Goal: Task Accomplishment & Management: Manage account settings

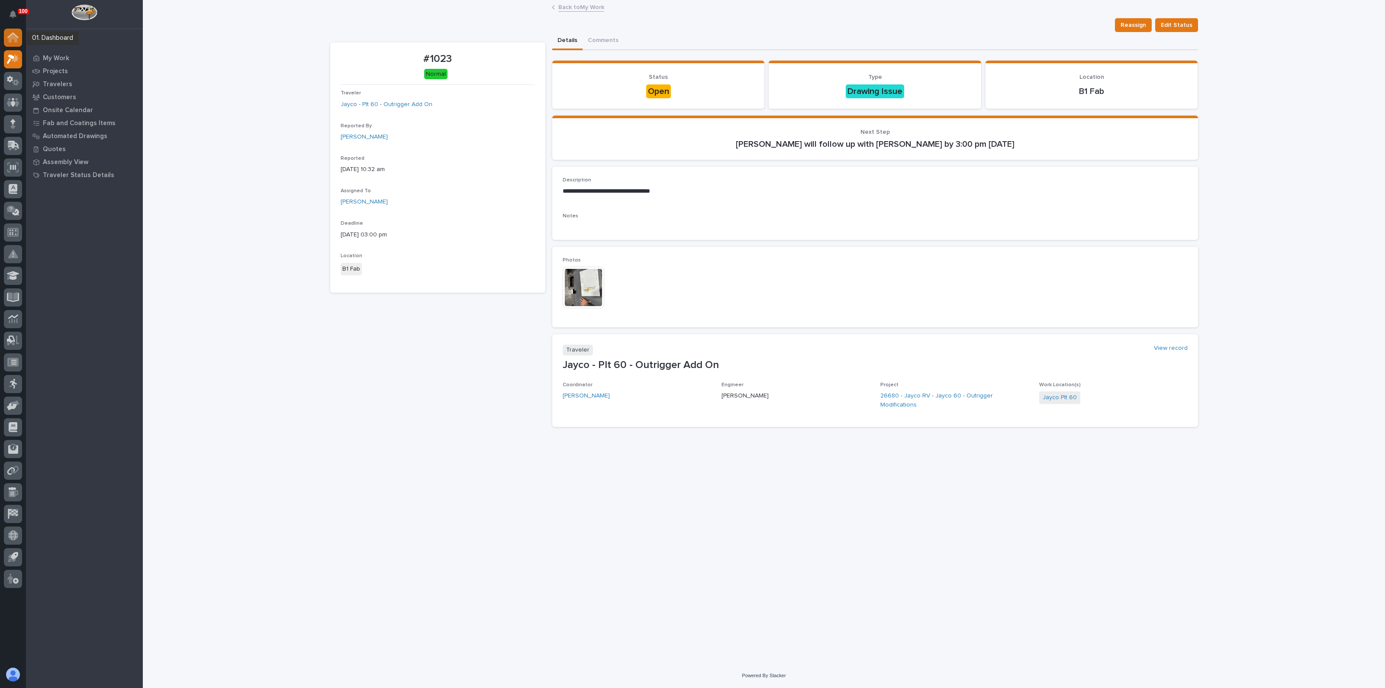
click at [19, 41] on div at bounding box center [13, 38] width 18 height 18
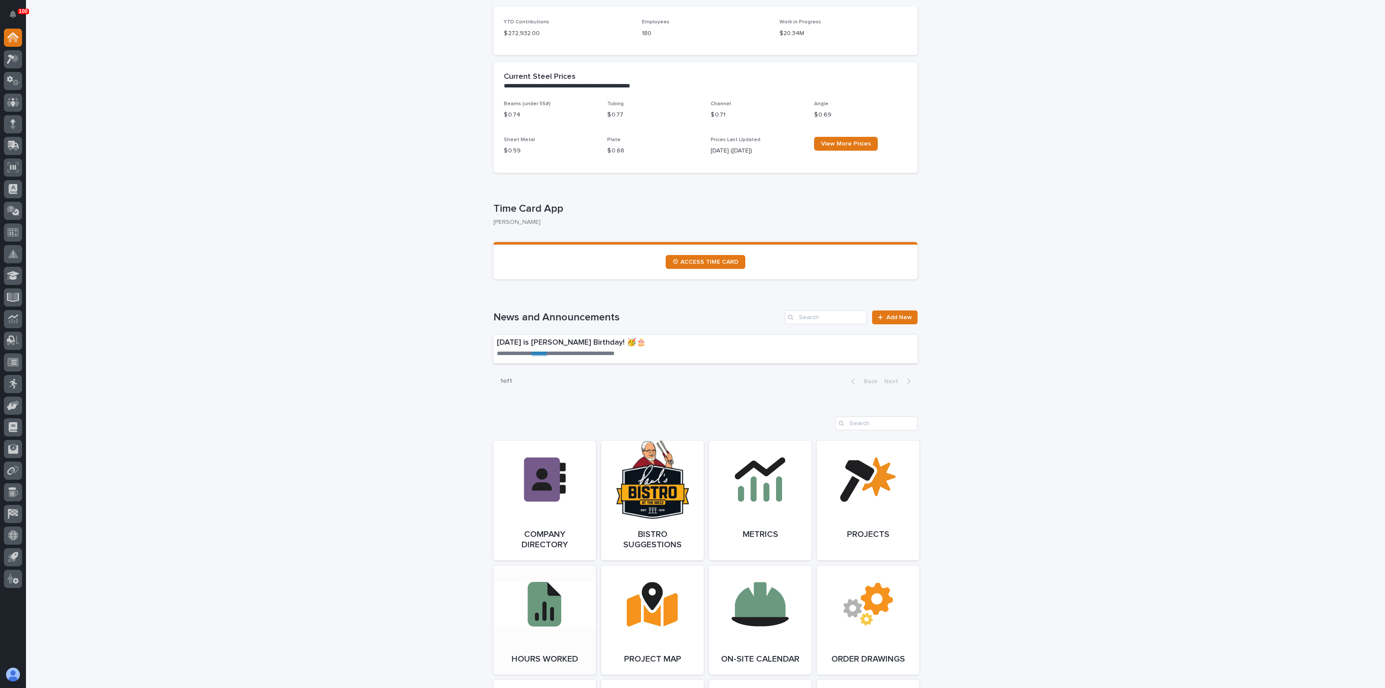
scroll to position [432, 0]
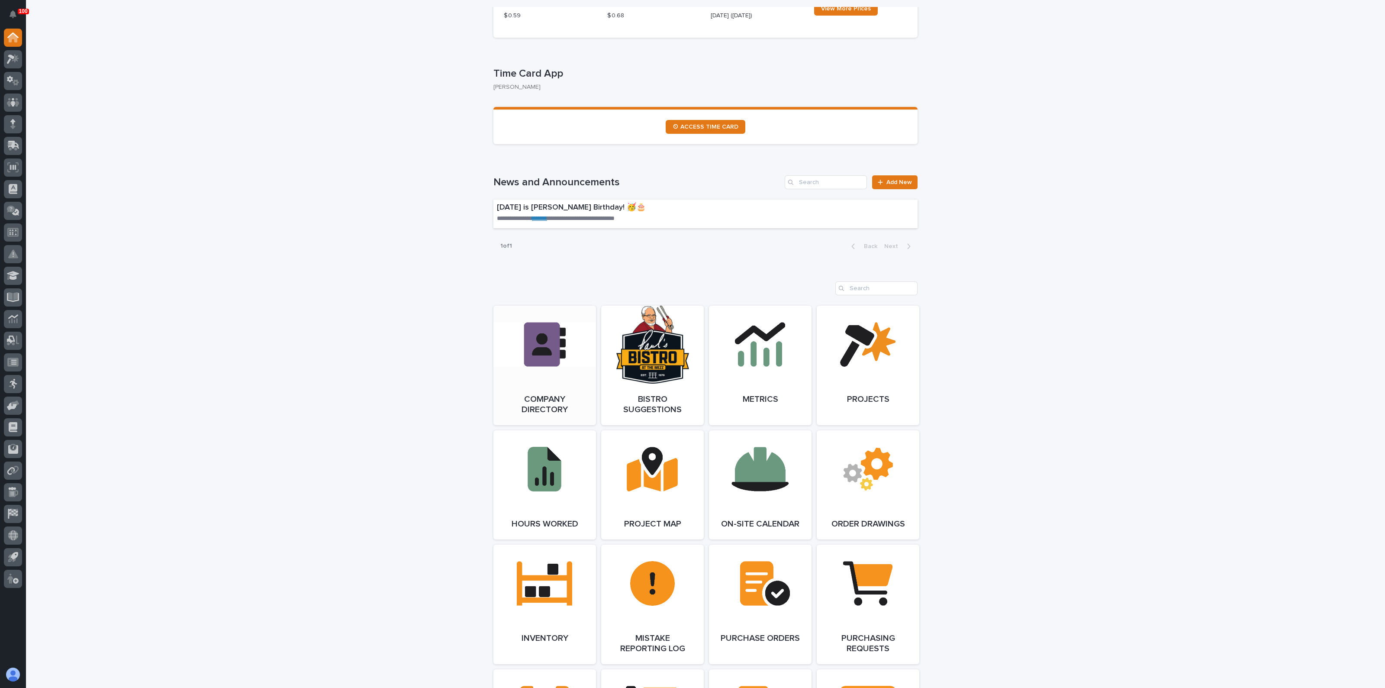
click at [544, 347] on link "Open Link" at bounding box center [544, 365] width 103 height 119
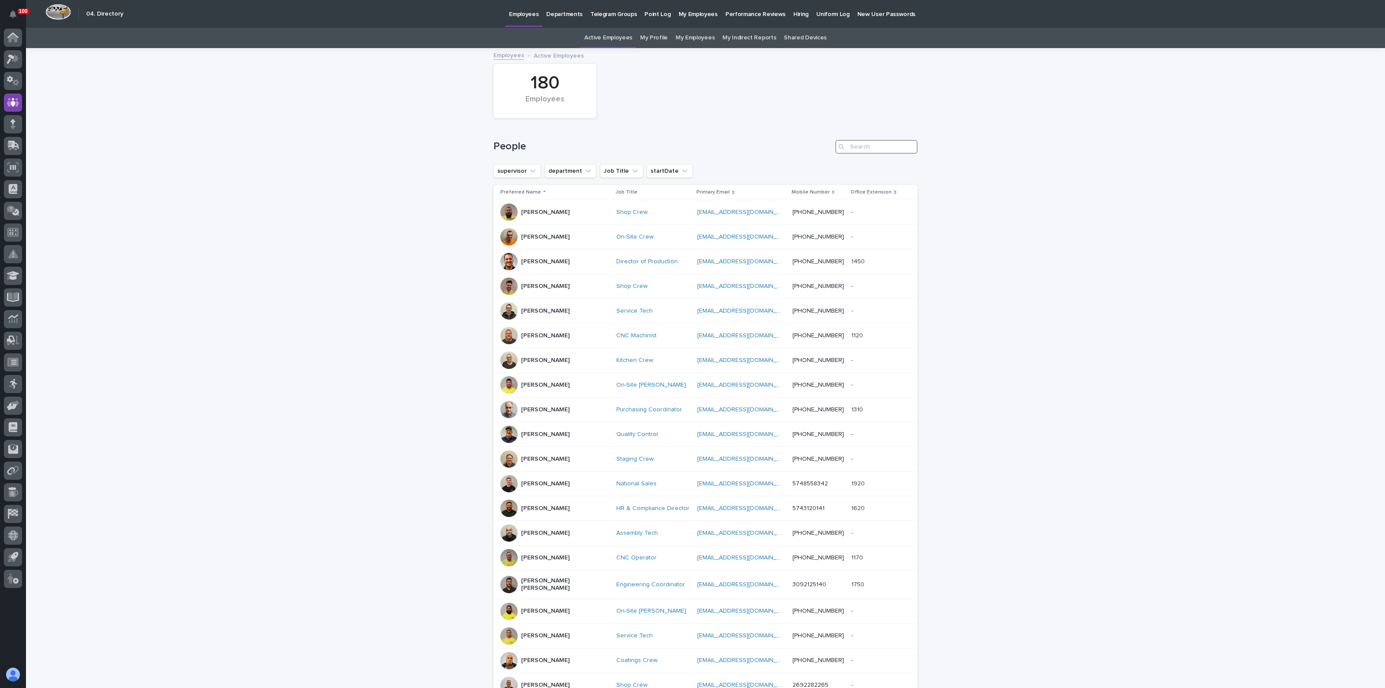
click at [856, 148] on input "Search" at bounding box center [876, 147] width 82 height 14
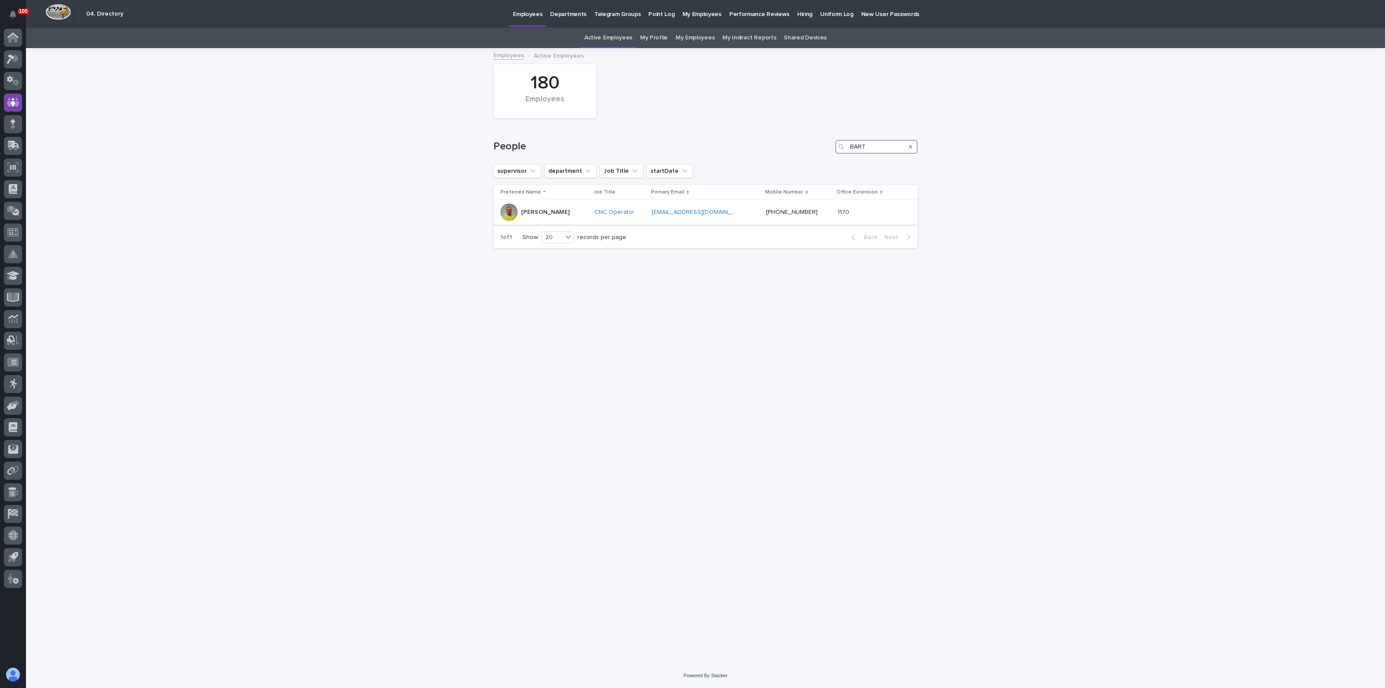
type input "BART"
click at [530, 212] on p "Bart Christian" at bounding box center [545, 212] width 48 height 7
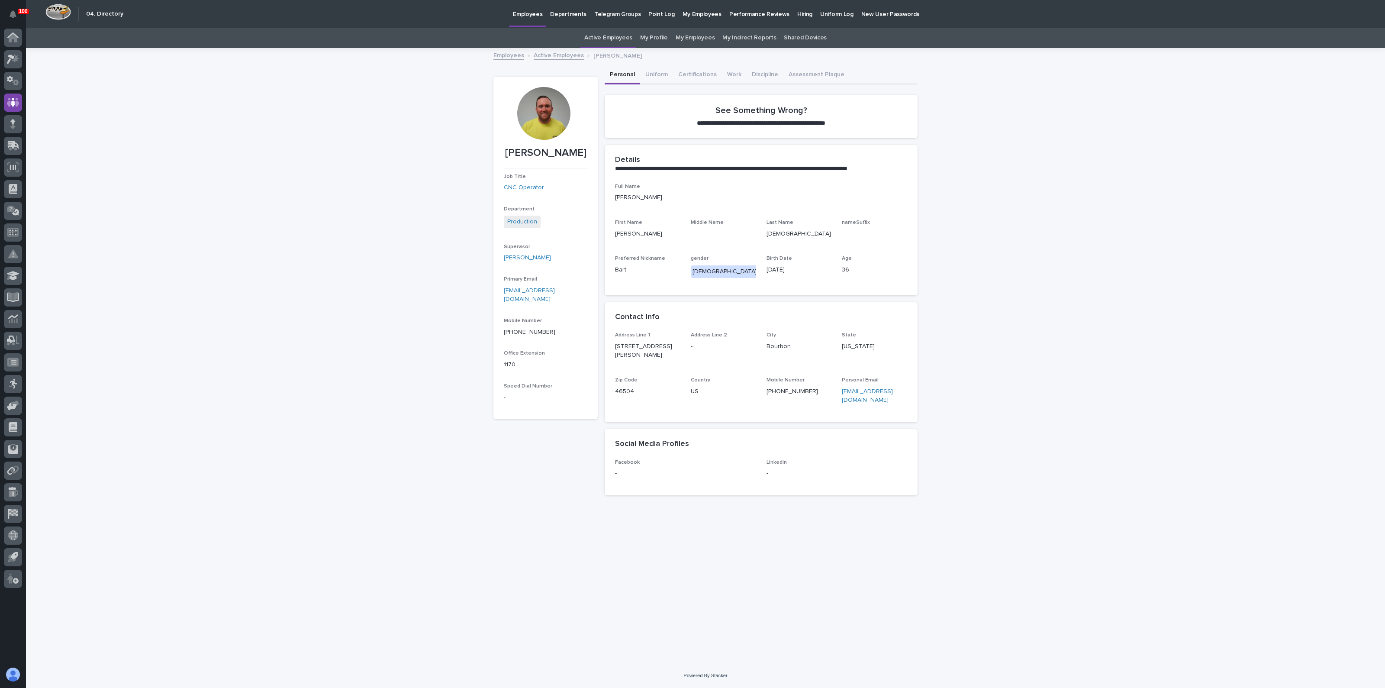
drag, startPoint x: 360, startPoint y: 222, endPoint x: 374, endPoint y: 200, distance: 26.5
click at [360, 222] on div "**********" at bounding box center [705, 356] width 1359 height 614
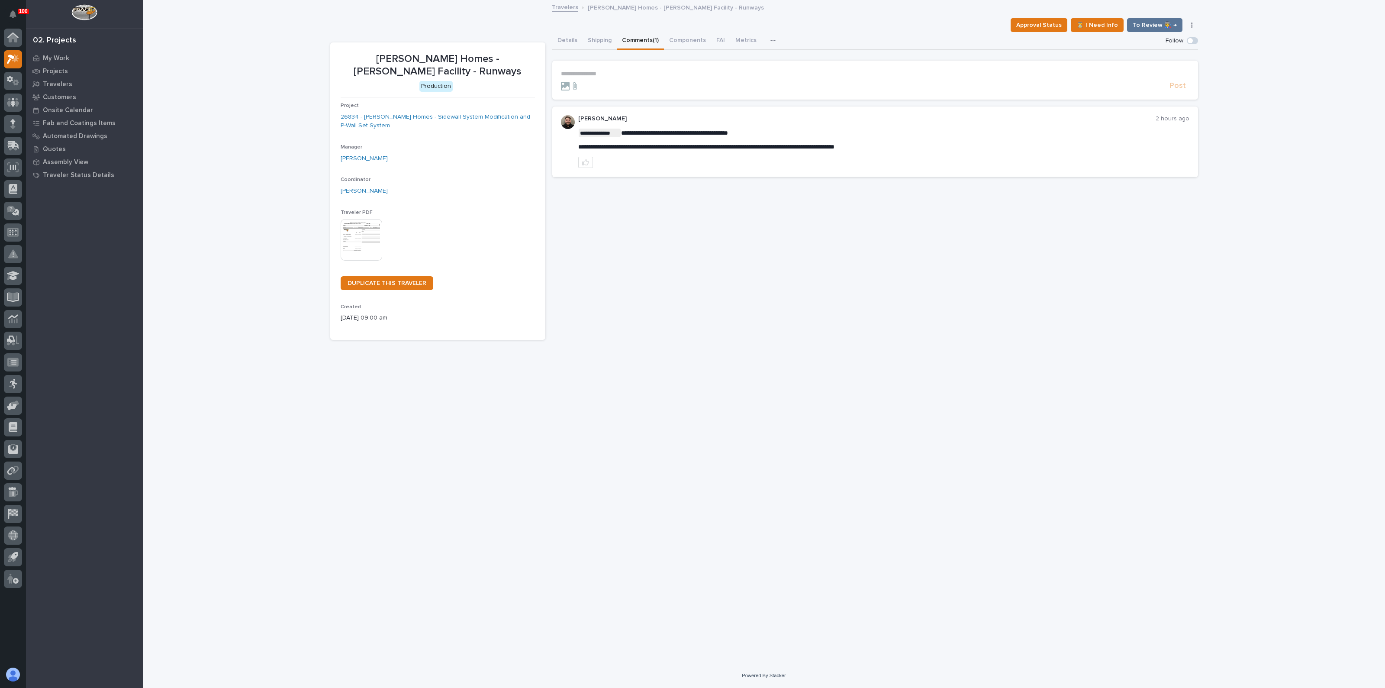
click at [631, 67] on section "**********" at bounding box center [875, 80] width 646 height 39
click at [629, 74] on p "**********" at bounding box center [875, 73] width 628 height 7
click at [680, 93] on span "[PERSON_NAME]" at bounding box center [703, 96] width 48 height 6
click at [606, 72] on span "**********" at bounding box center [635, 74] width 66 height 6
click at [1176, 90] on span "Post" at bounding box center [1177, 90] width 16 height 10
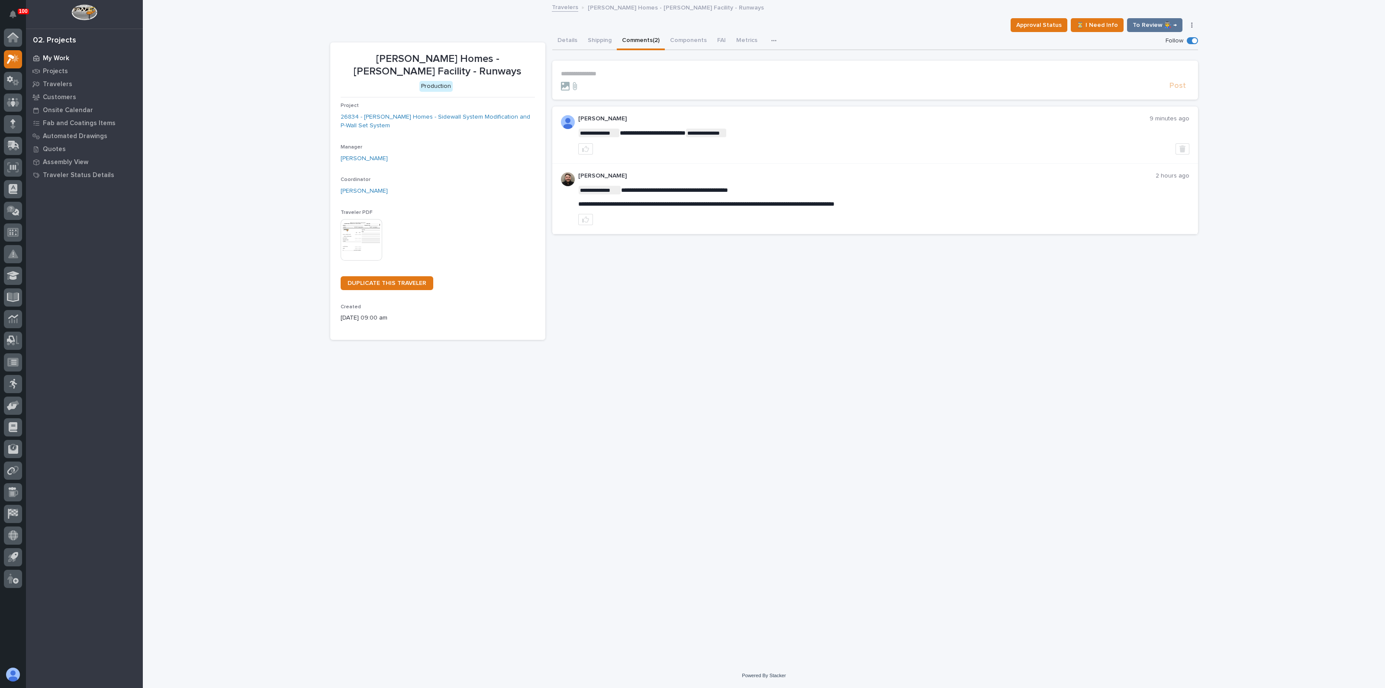
click at [56, 54] on div "My Work" at bounding box center [84, 58] width 113 height 12
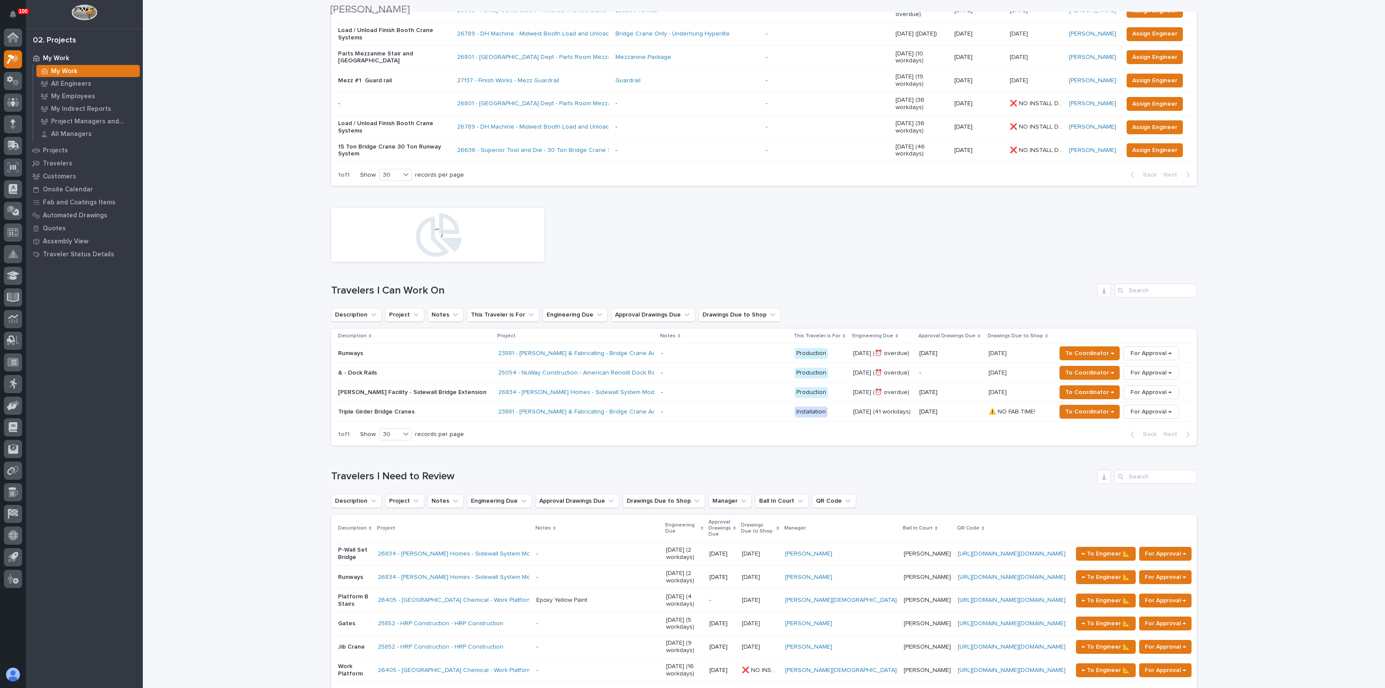
scroll to position [216, 0]
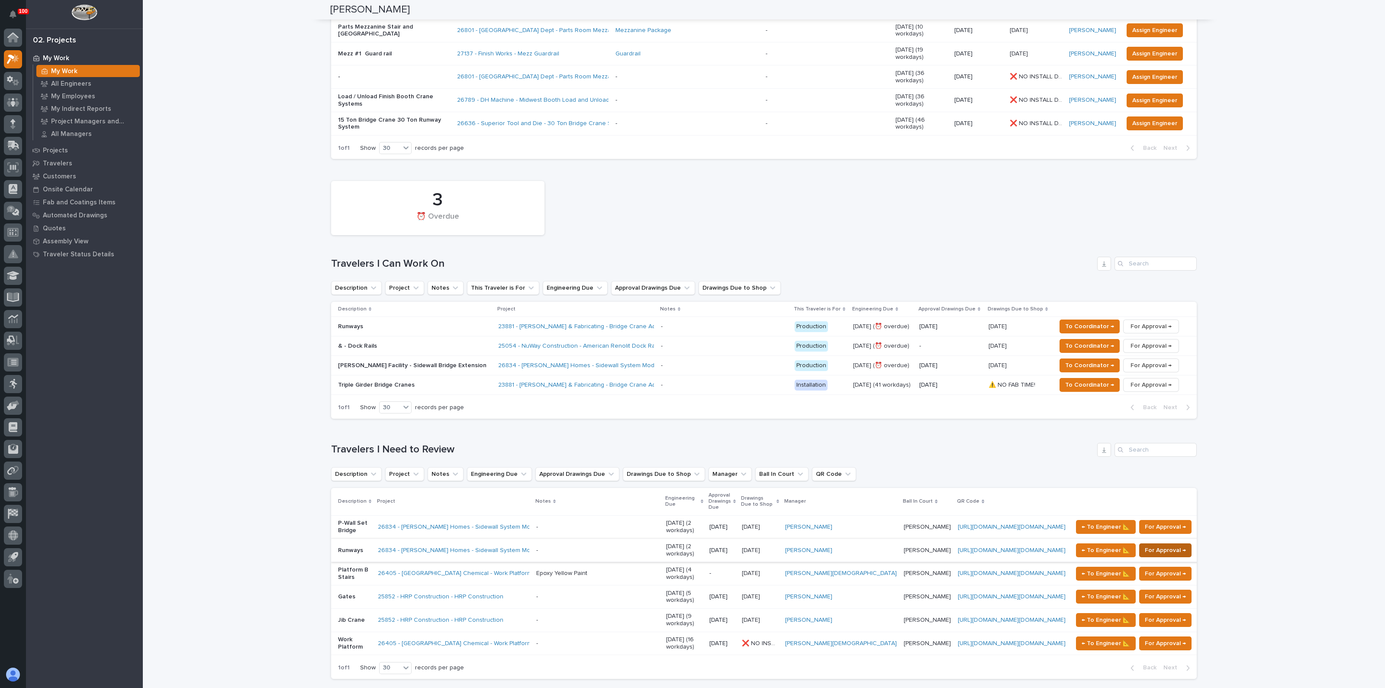
click at [1161, 545] on span "For Approval →" at bounding box center [1165, 550] width 41 height 10
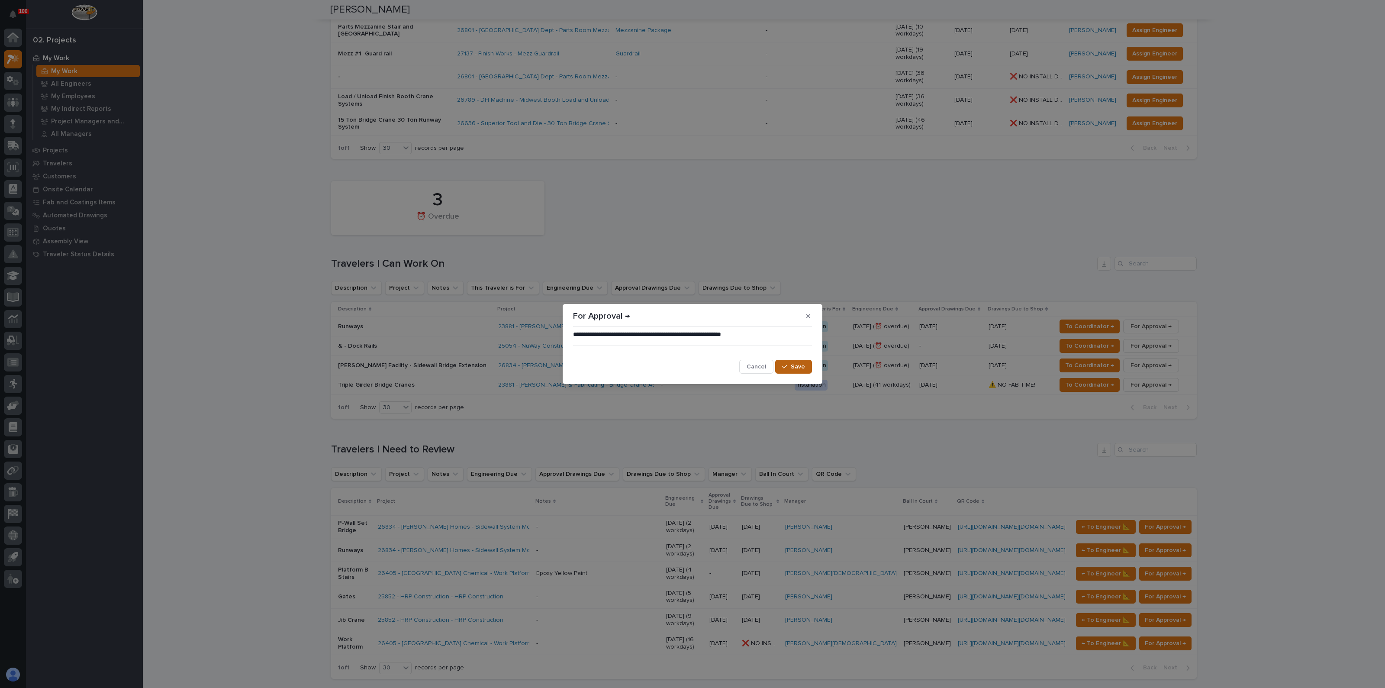
click at [790, 366] on div "button" at bounding box center [786, 367] width 9 height 6
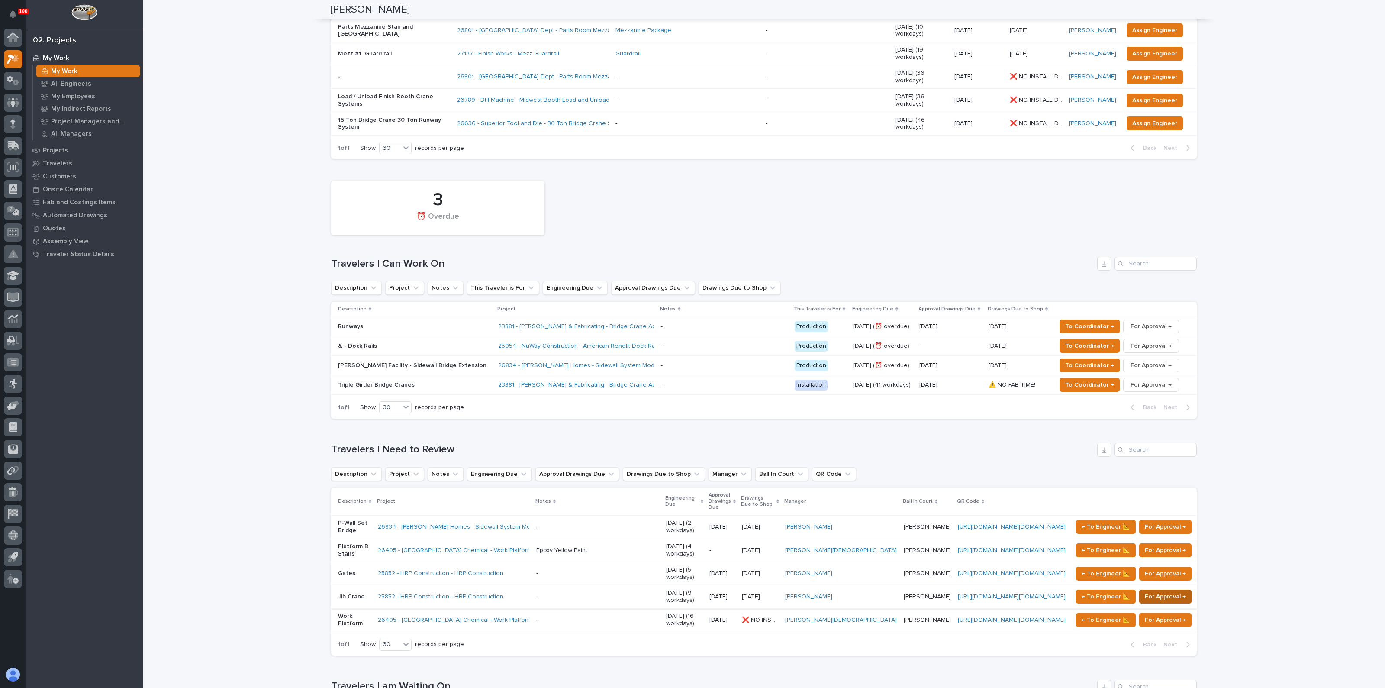
click at [1150, 591] on span "For Approval →" at bounding box center [1165, 596] width 41 height 10
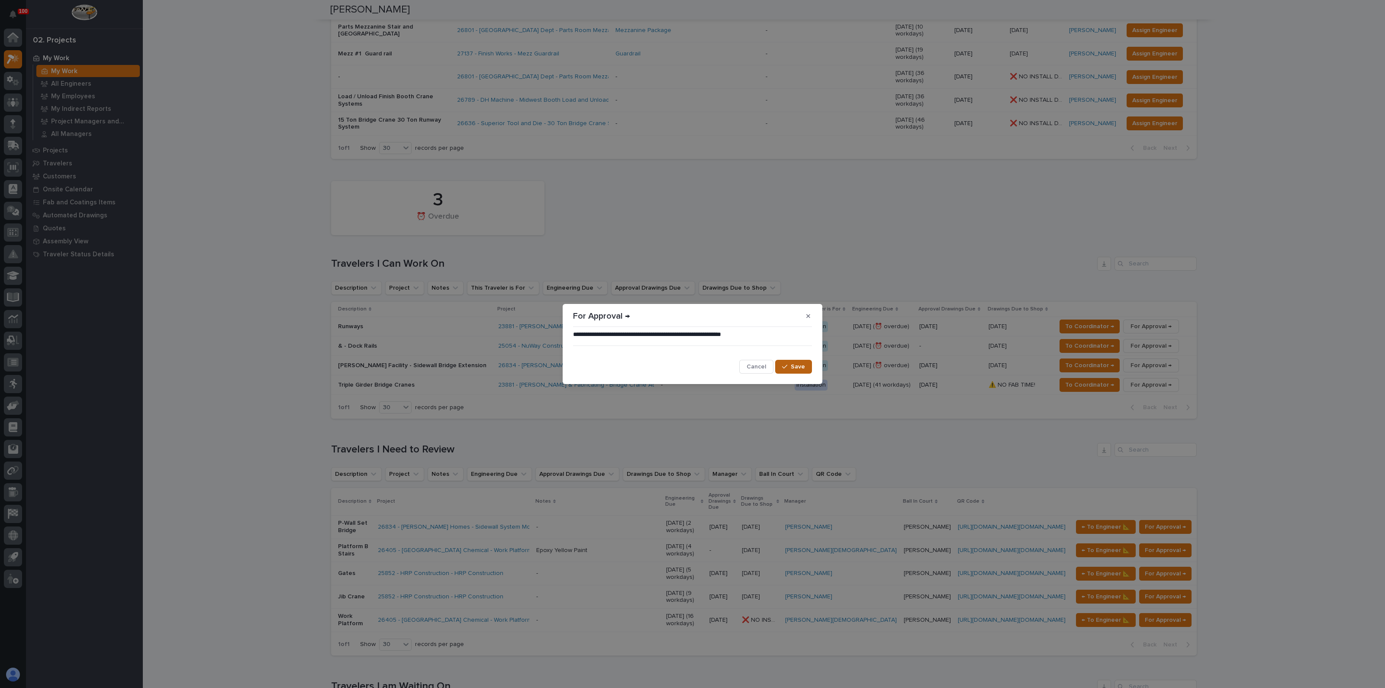
click at [785, 368] on icon "button" at bounding box center [784, 367] width 5 height 6
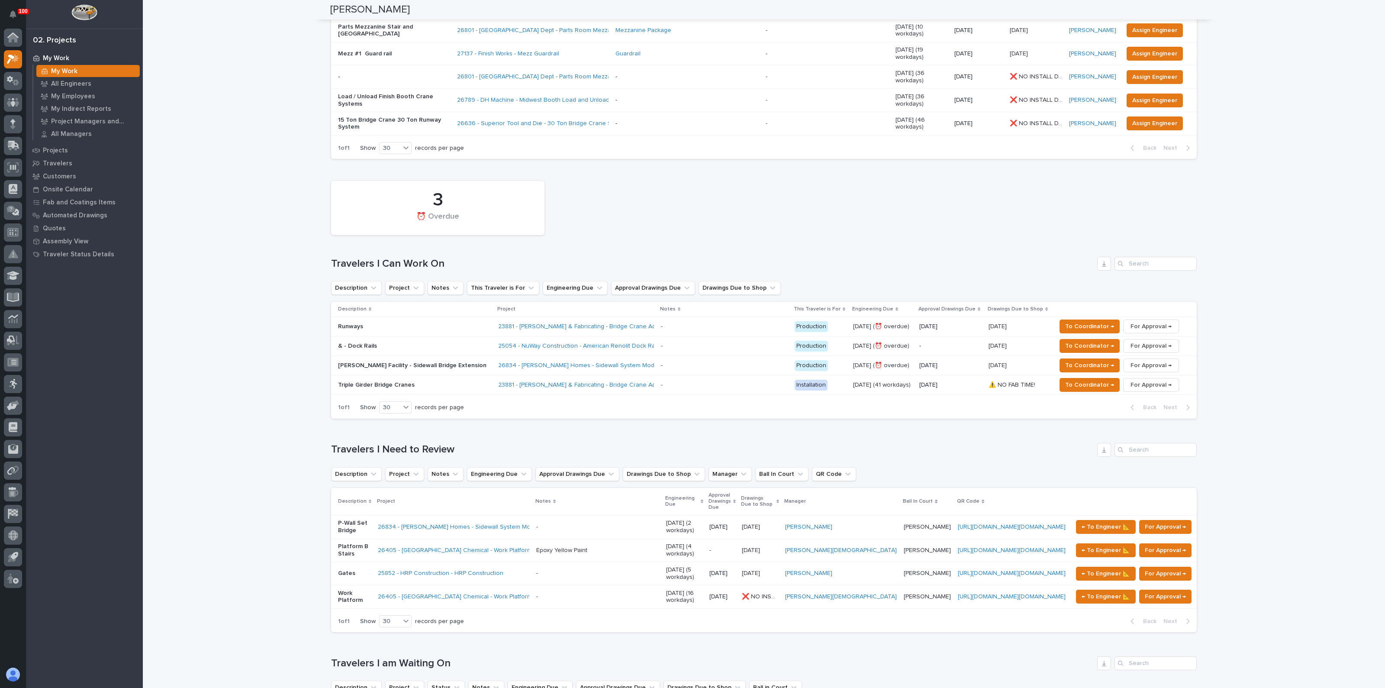
click at [347, 543] on p "Platform B Stairs" at bounding box center [354, 550] width 33 height 15
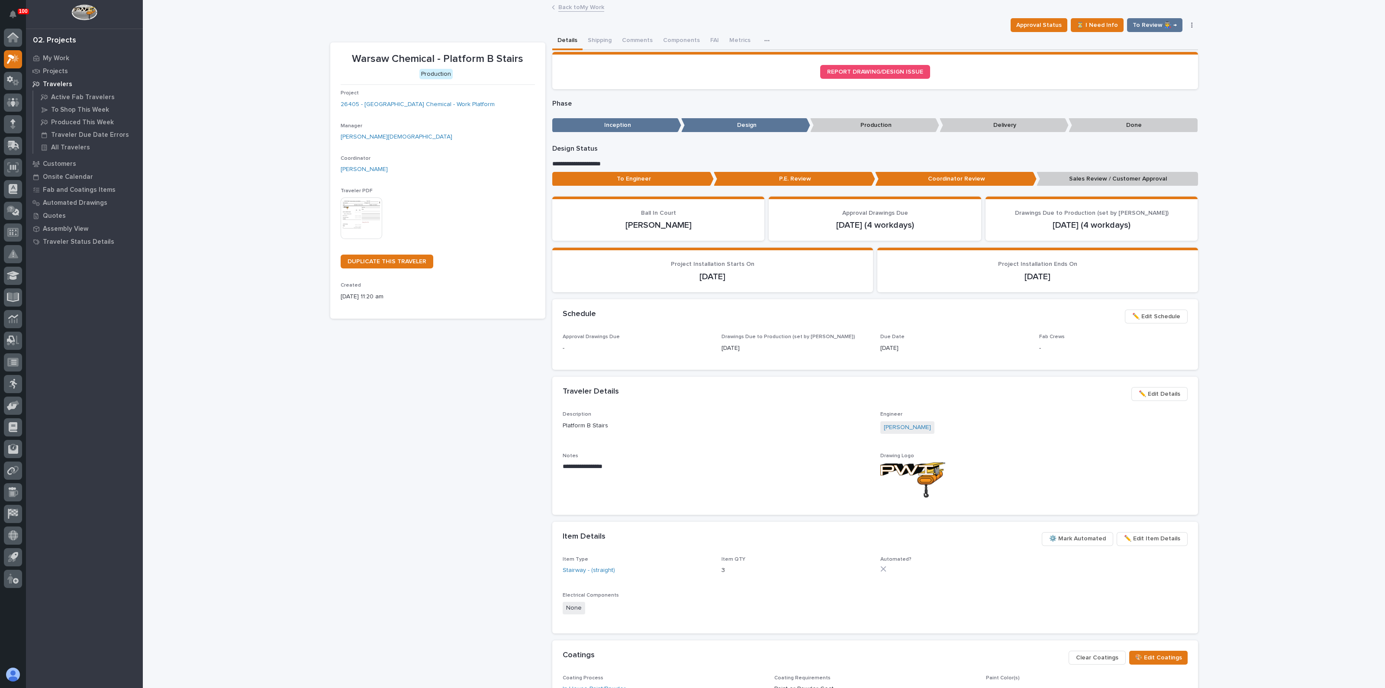
click at [1104, 174] on p "Sales Review / Customer Approval" at bounding box center [1116, 179] width 161 height 14
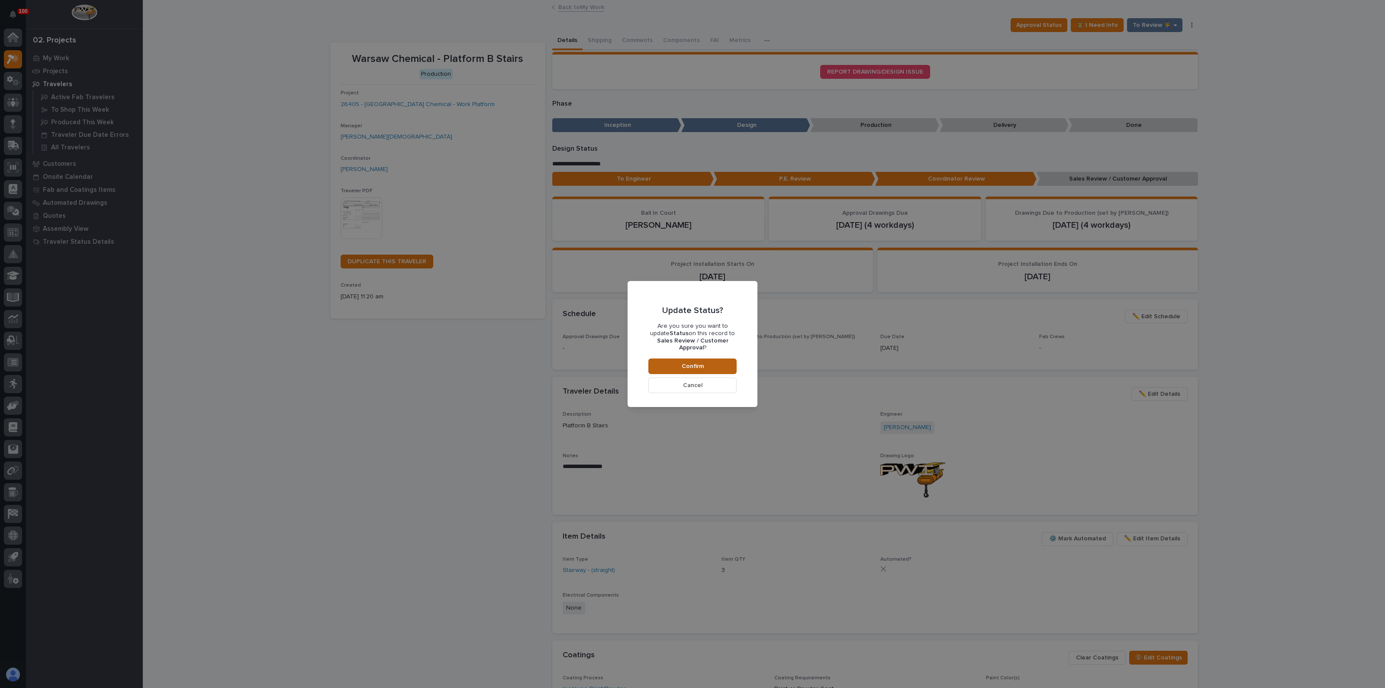
click at [708, 361] on button "Confirm" at bounding box center [692, 366] width 88 height 16
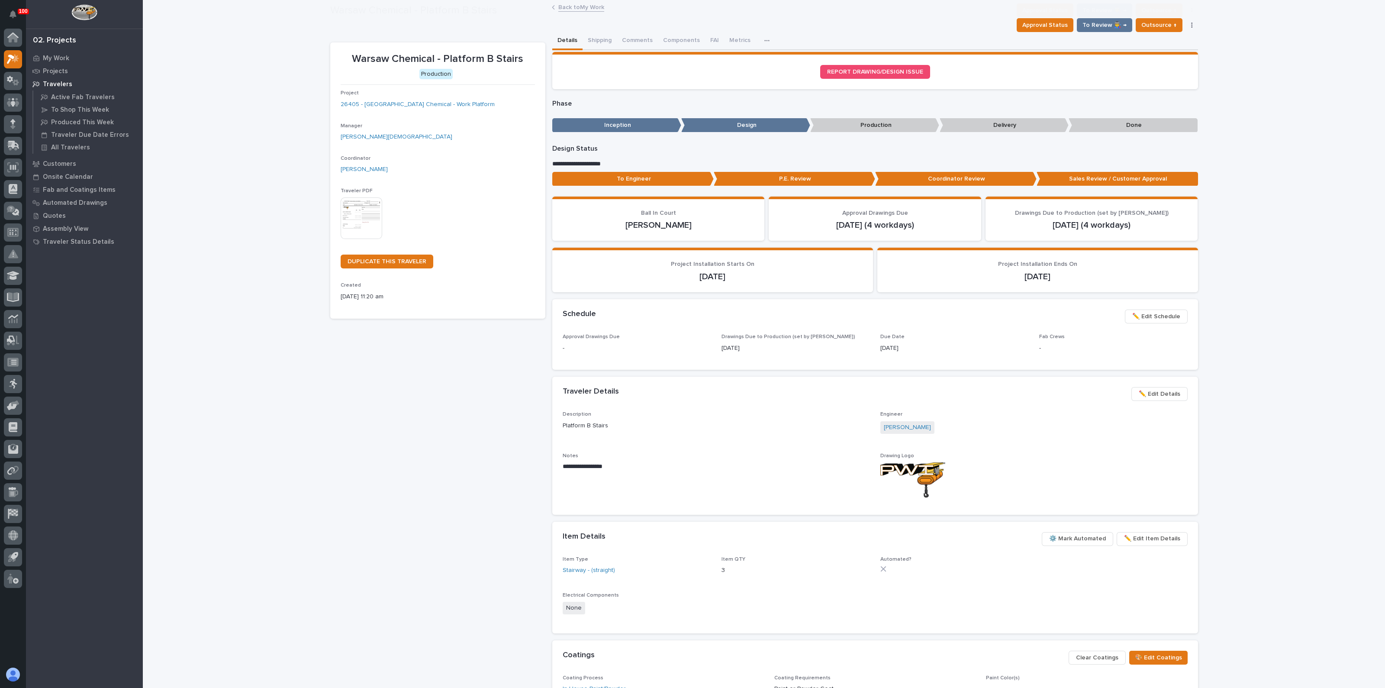
scroll to position [51, 0]
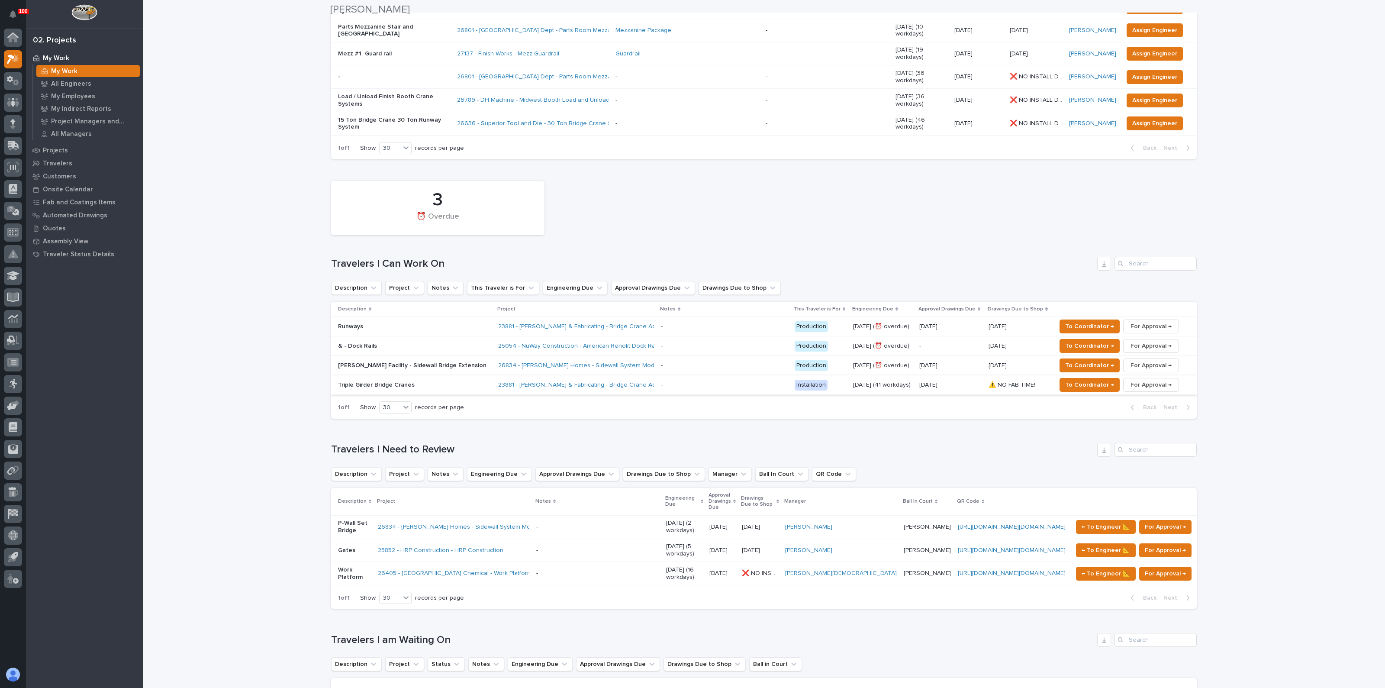
scroll to position [270, 0]
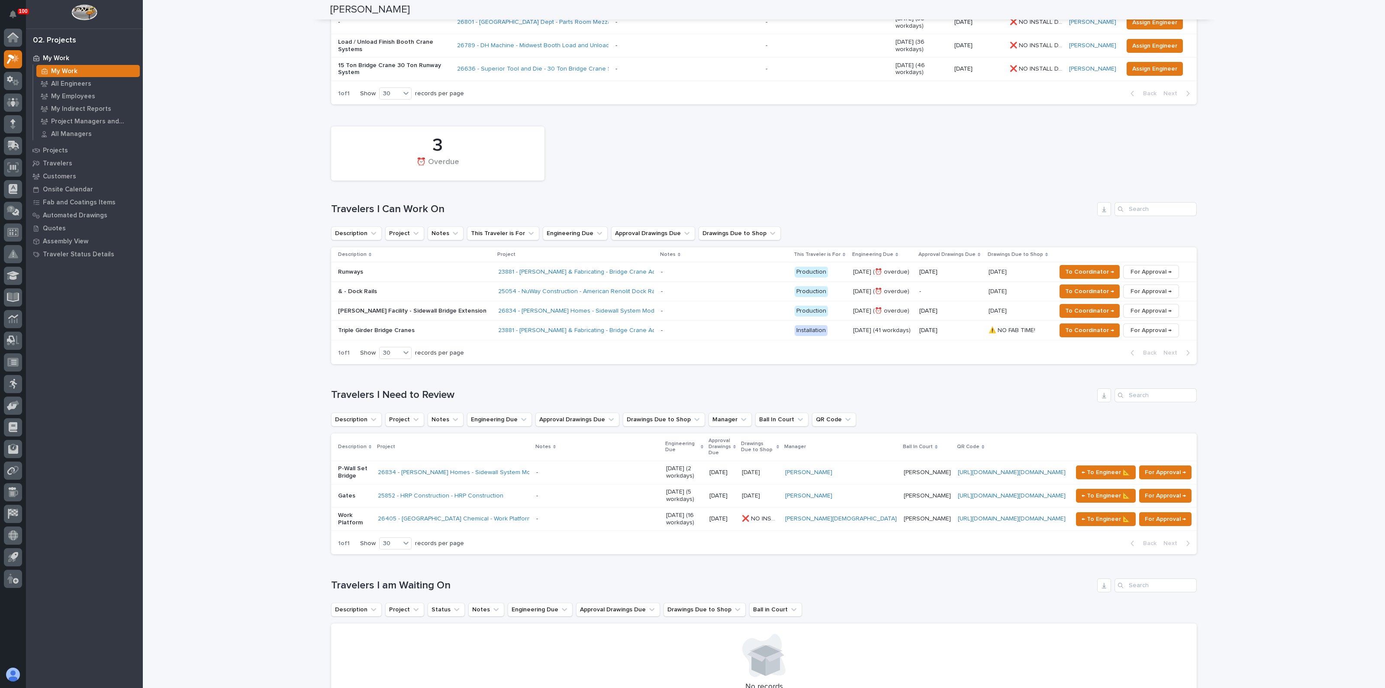
click at [559, 492] on p at bounding box center [597, 495] width 123 height 7
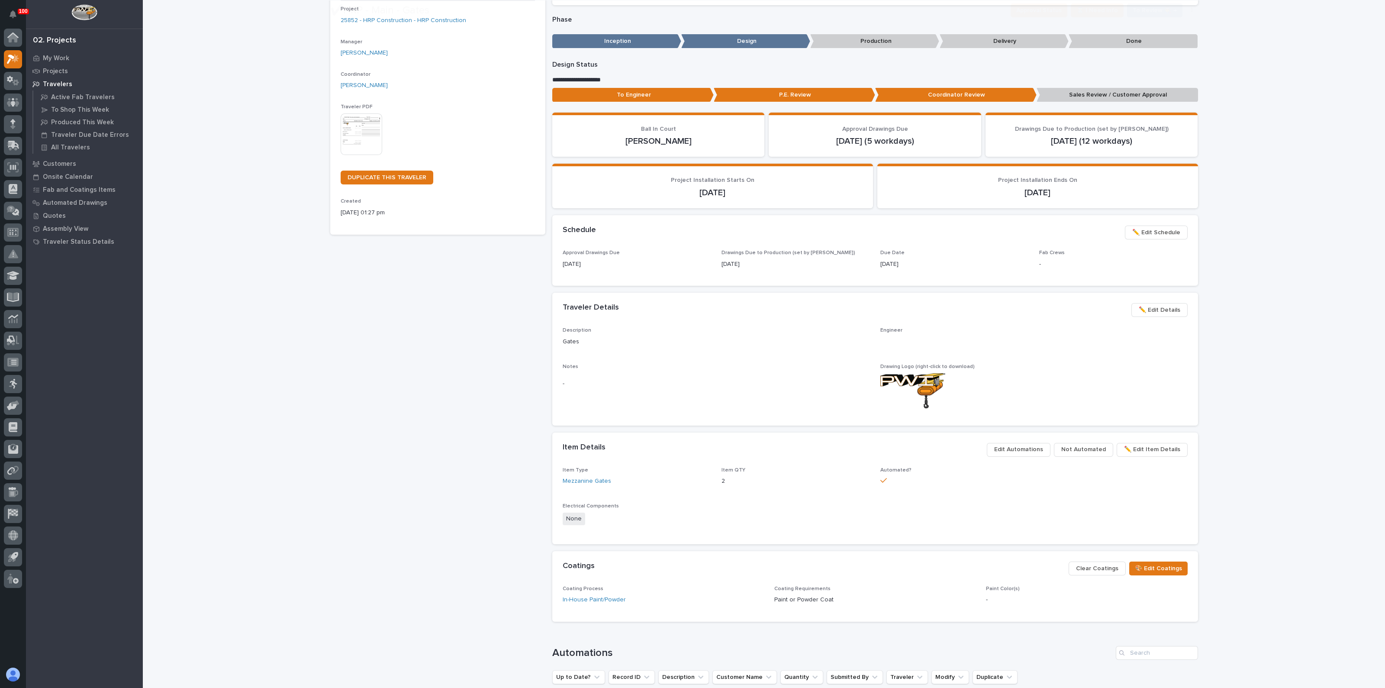
scroll to position [247, 0]
